Goal: Task Accomplishment & Management: Complete application form

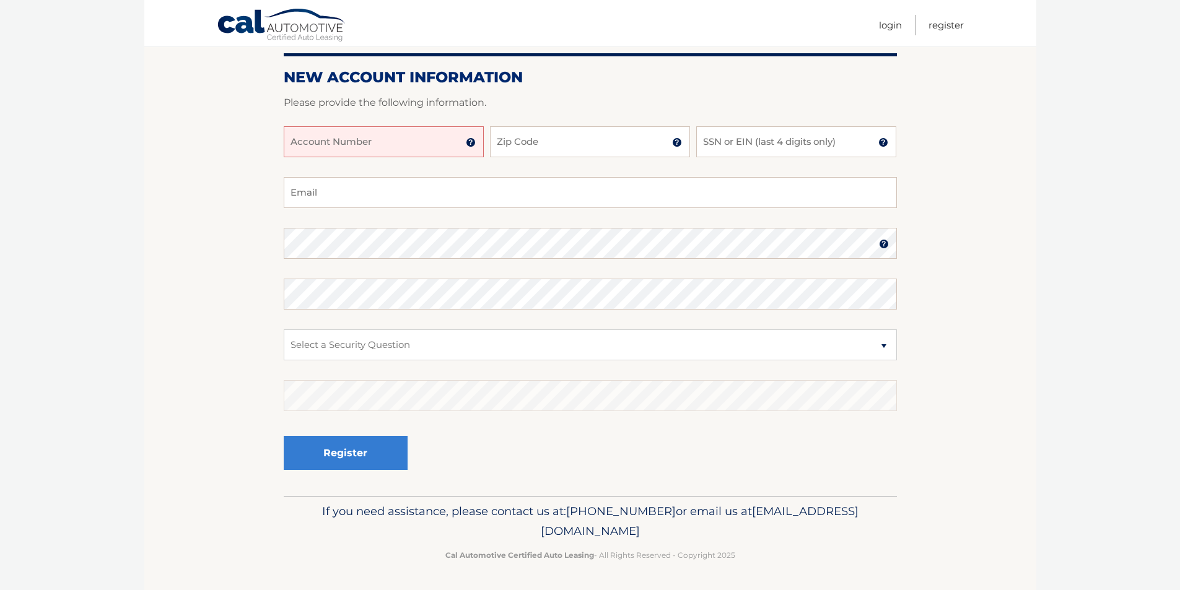
scroll to position [15, 0]
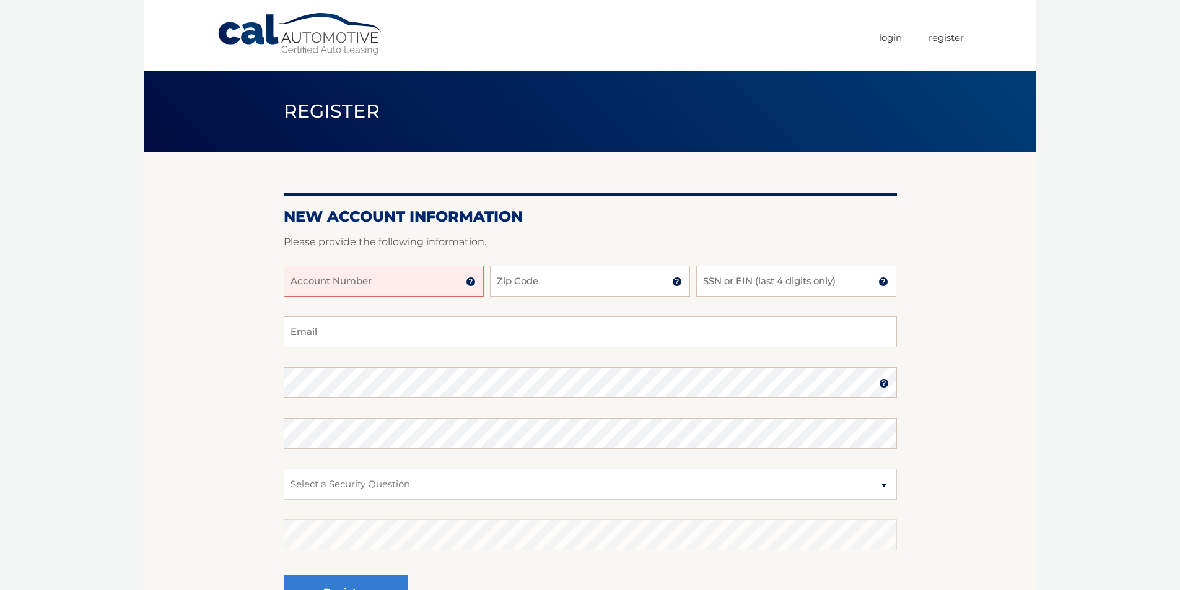
click at [372, 276] on input "Account Number" at bounding box center [384, 281] width 200 height 31
type input "44455983042"
type input "12180"
click at [764, 282] on input "SSN or EIN (last 4 digits only)" at bounding box center [796, 281] width 200 height 31
type input "2542"
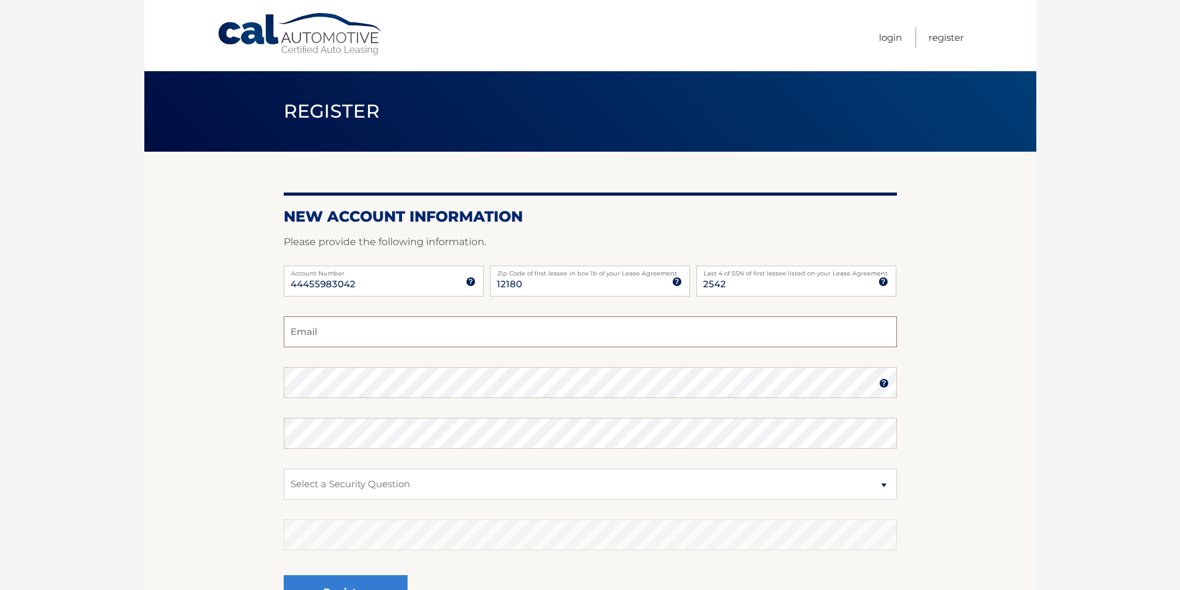
click at [369, 335] on input "Email" at bounding box center [590, 332] width 613 height 31
type input "[EMAIL_ADDRESS][DOMAIN_NAME]"
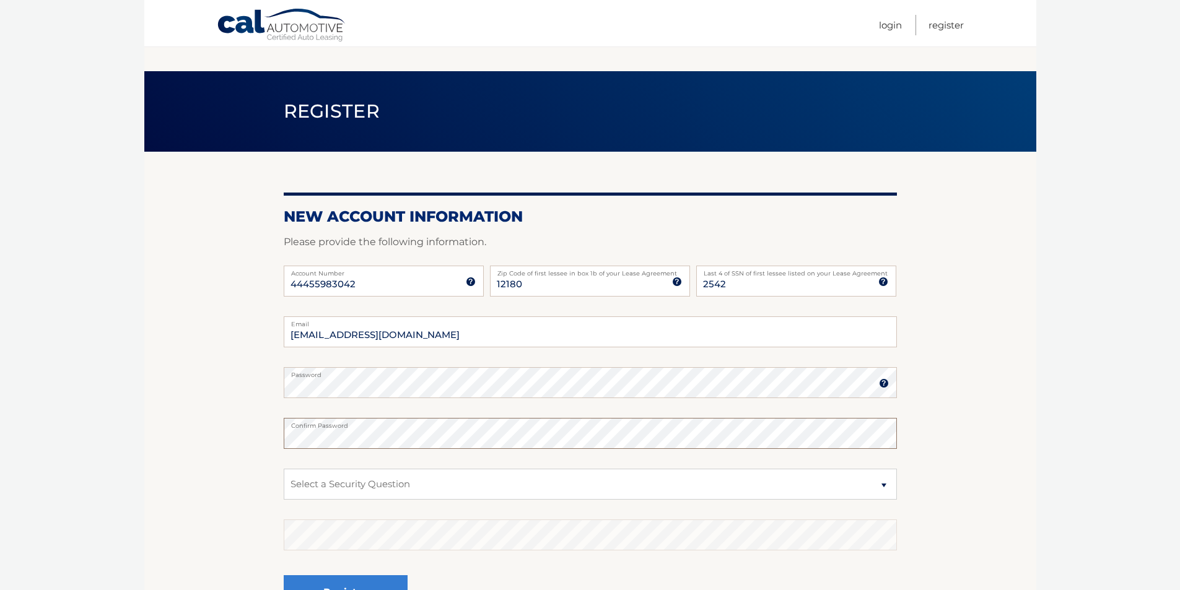
scroll to position [70, 0]
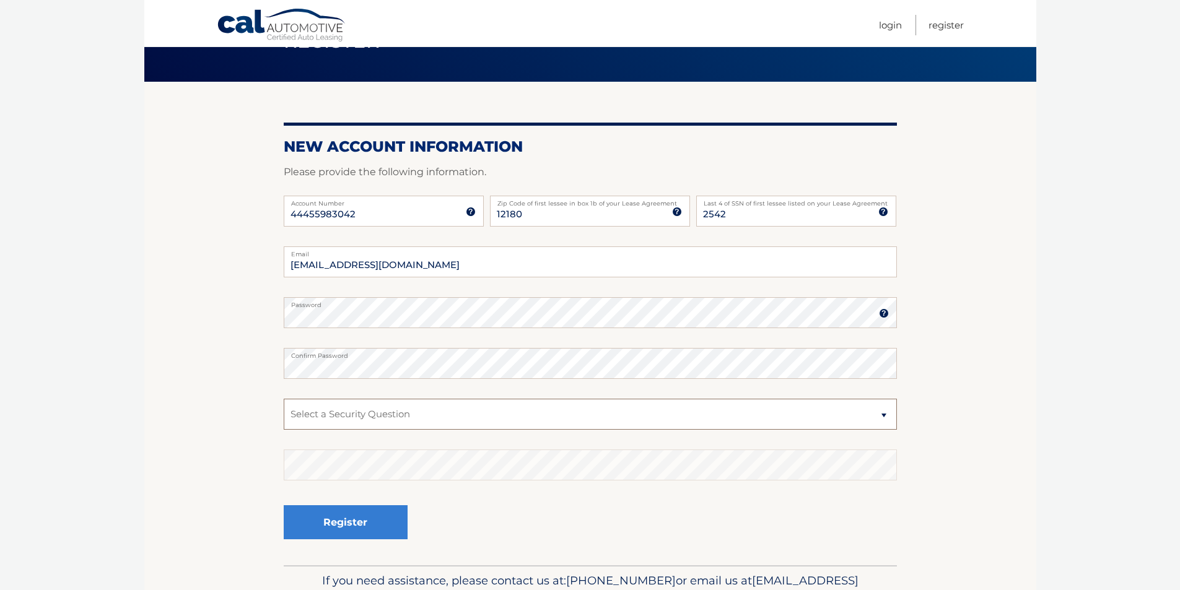
click at [886, 413] on select "Select a Security Question What was the name of your elementary school? What is…" at bounding box center [590, 414] width 613 height 31
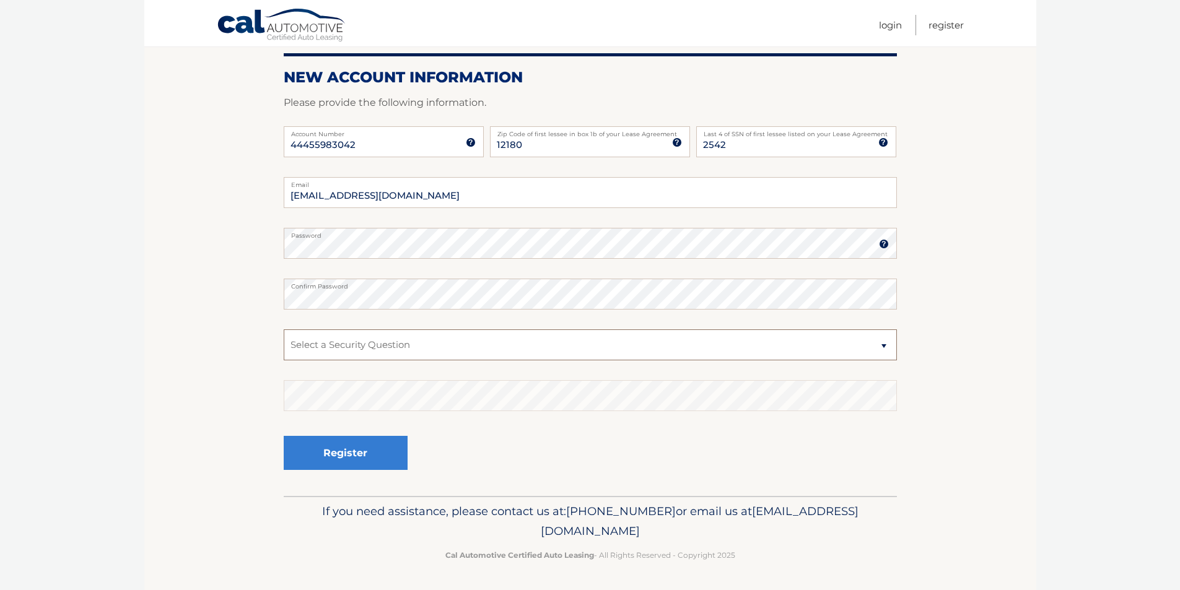
click at [886, 348] on select "Select a Security Question What was the name of your elementary school? What is…" at bounding box center [590, 345] width 613 height 31
select select "4"
click at [284, 330] on select "Select a Security Question What was the name of your elementary school? What is…" at bounding box center [590, 345] width 613 height 31
click at [383, 452] on button "Register" at bounding box center [346, 453] width 124 height 34
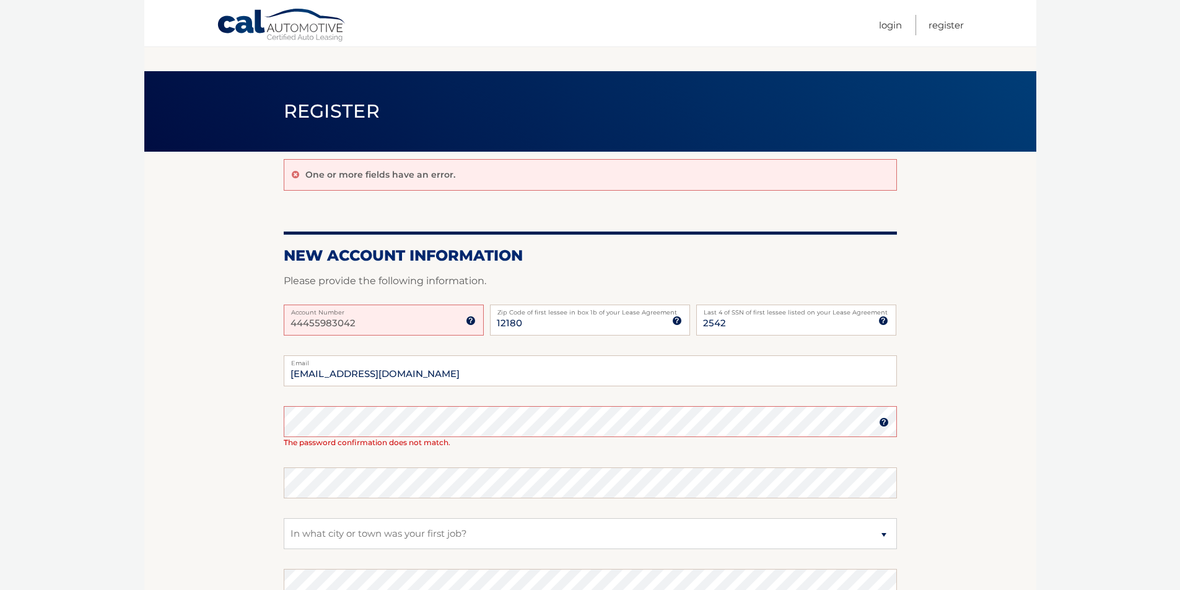
scroll to position [141, 0]
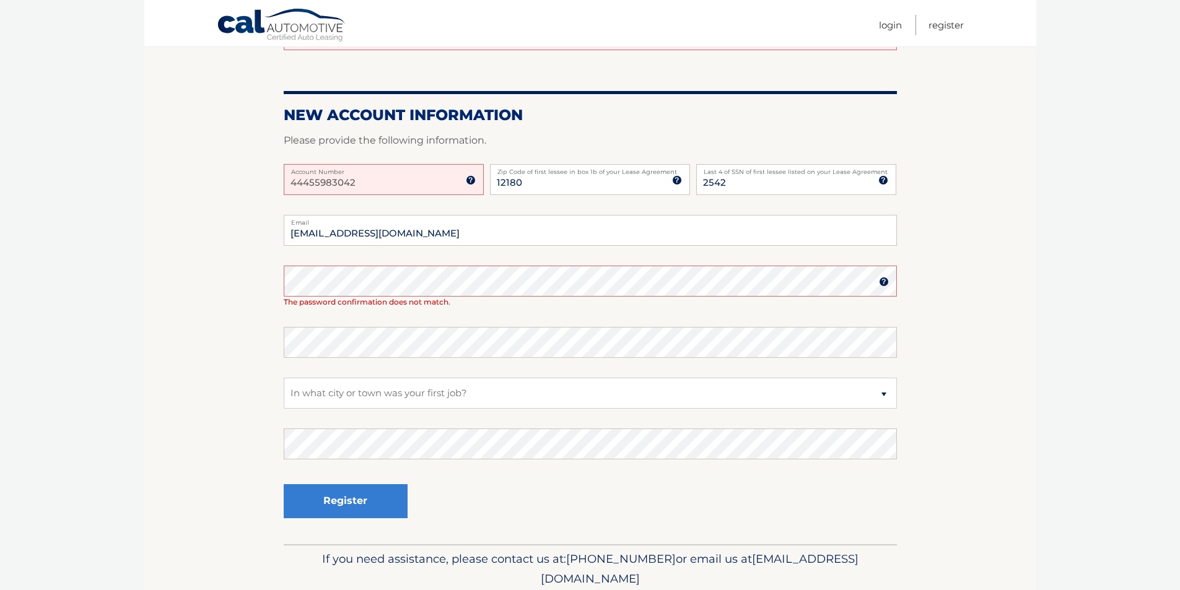
click at [886, 284] on img at bounding box center [884, 282] width 10 height 10
